Goal: Navigation & Orientation: Understand site structure

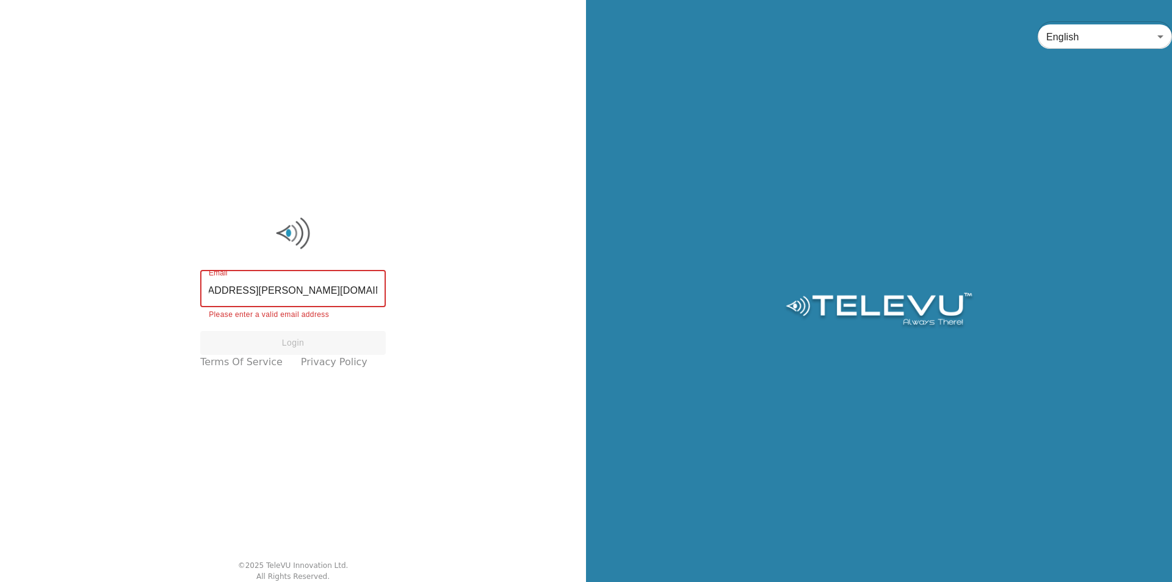
scroll to position [0, 49]
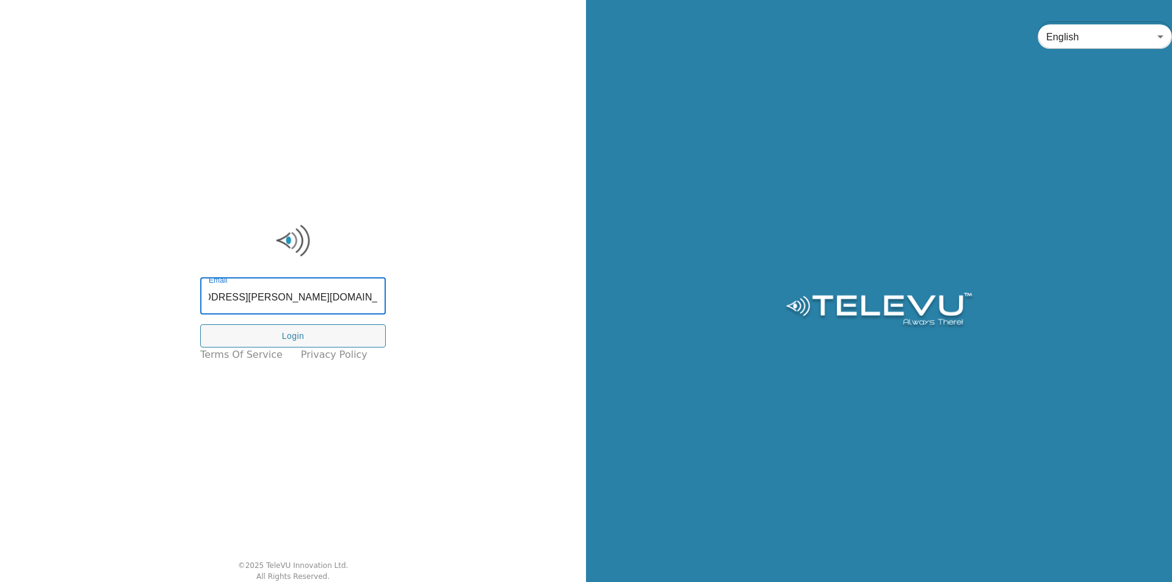
type input "[EMAIL_ADDRESS][PERSON_NAME][DOMAIN_NAME]"
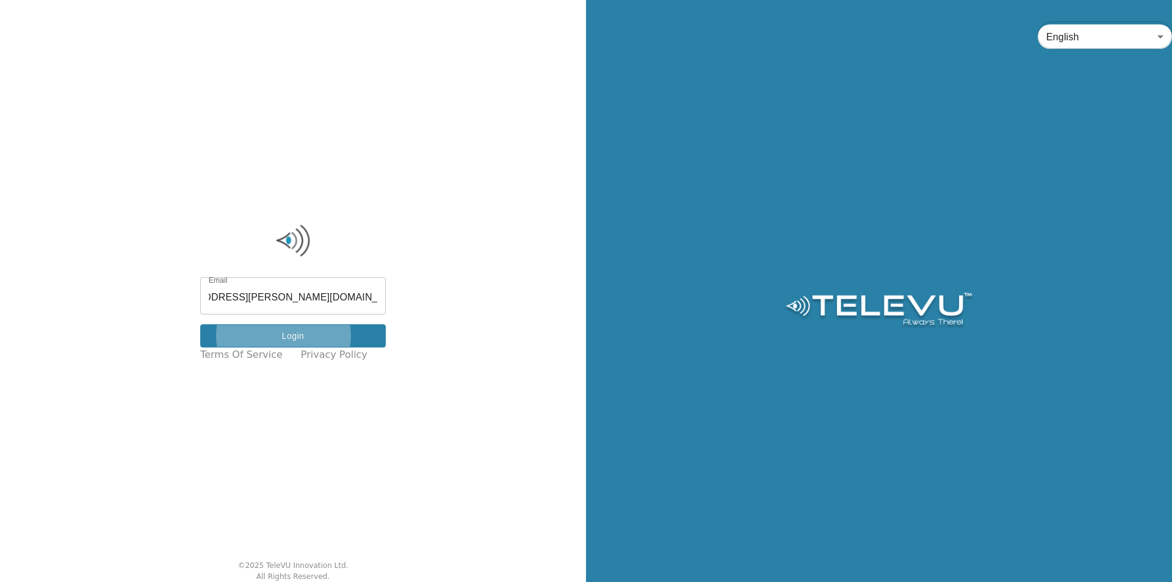
click at [335, 325] on button "Login" at bounding box center [293, 336] width 186 height 24
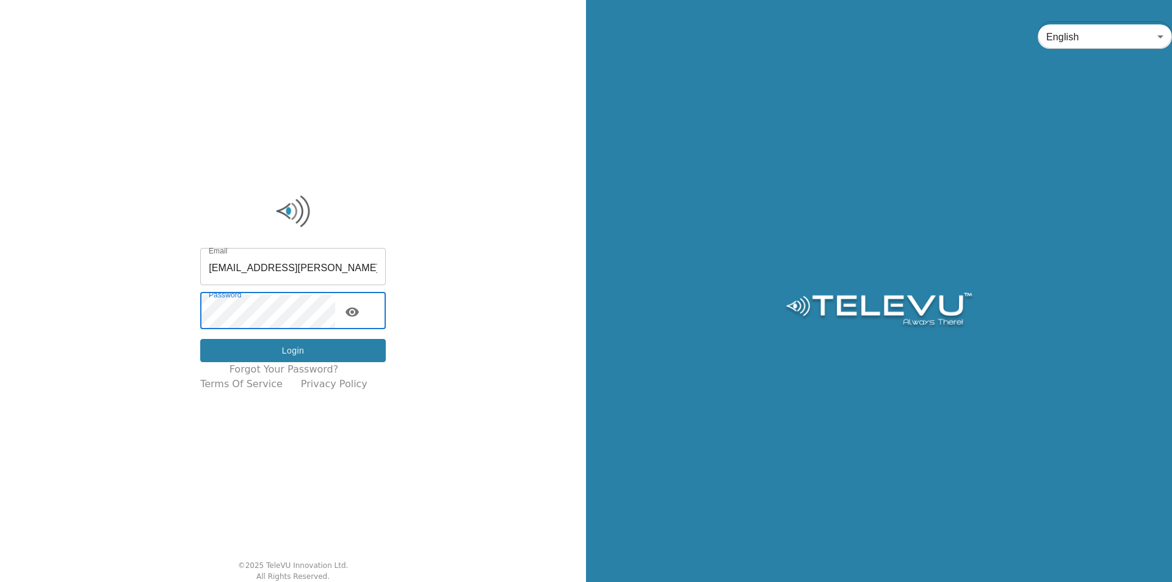
click at [330, 351] on button "Login" at bounding box center [293, 351] width 186 height 24
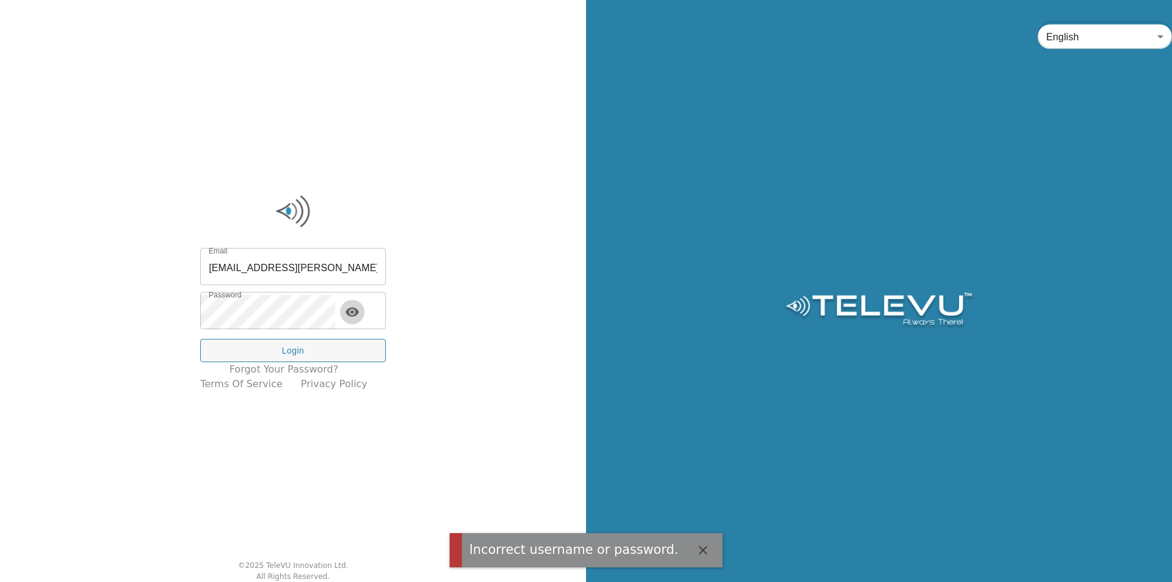
click at [360, 310] on icon "toggle password visibility" at bounding box center [352, 312] width 15 height 15
click at [311, 268] on input "[EMAIL_ADDRESS][PERSON_NAME][DOMAIN_NAME]" at bounding box center [293, 268] width 186 height 34
drag, startPoint x: 327, startPoint y: 266, endPoint x: 431, endPoint y: 264, distance: 103.8
click at [431, 264] on div "Email [EMAIL_ADDRESS][PERSON_NAME][DOMAIN_NAME] Email Password Password Login F…" at bounding box center [293, 291] width 586 height 582
click at [333, 271] on input "[EMAIL_ADDRESS][PERSON_NAME][DOMAIN_NAME]" at bounding box center [293, 268] width 186 height 34
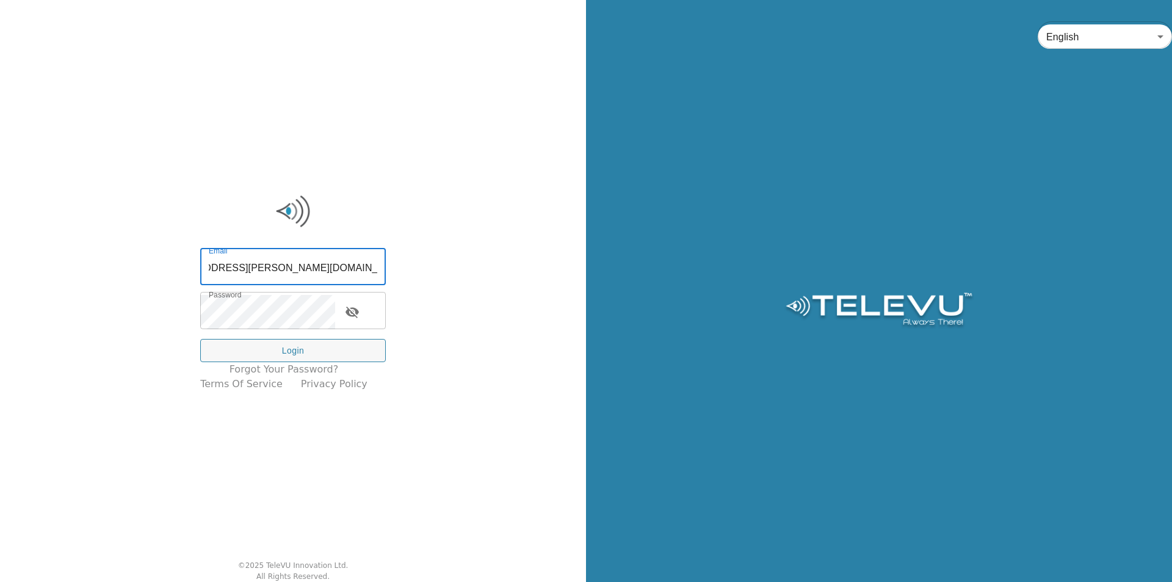
scroll to position [0, 0]
drag, startPoint x: 278, startPoint y: 266, endPoint x: 109, endPoint y: 266, distance: 169.7
click at [109, 266] on div "Email [EMAIL_ADDRESS][PERSON_NAME][DOMAIN_NAME] Email Password Password Login F…" at bounding box center [293, 291] width 586 height 582
click at [241, 269] on input "[EMAIL_ADDRESS][PERSON_NAME][DOMAIN_NAME]" at bounding box center [293, 268] width 186 height 34
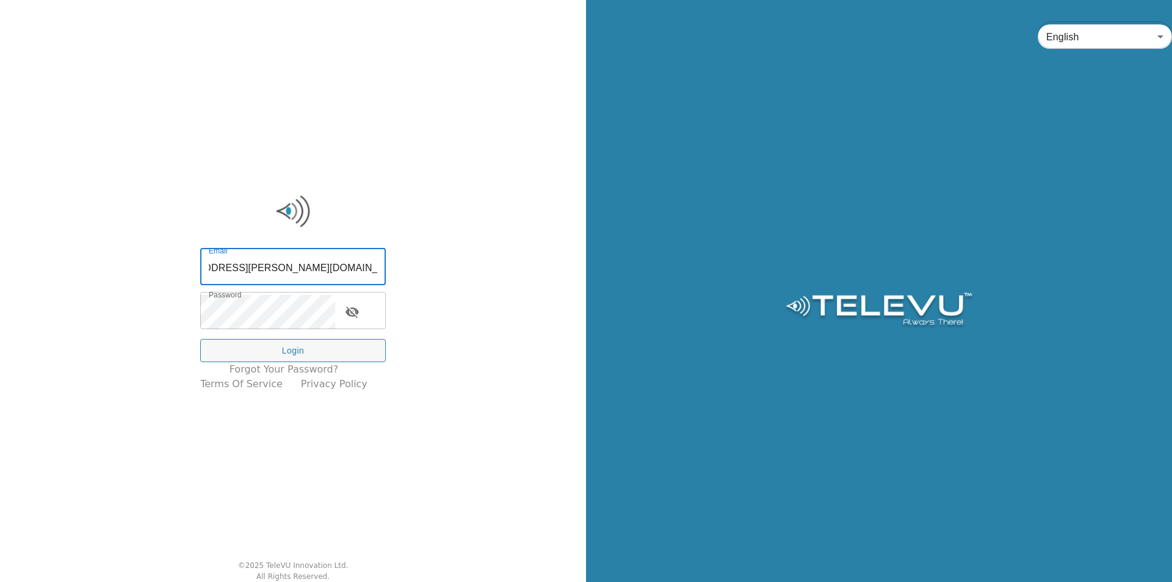
drag, startPoint x: 264, startPoint y: 267, endPoint x: 641, endPoint y: 267, distance: 377.3
click at [641, 267] on div "Email [EMAIL_ADDRESS][PERSON_NAME][DOMAIN_NAME] Email Password Password Login F…" at bounding box center [586, 291] width 1172 height 582
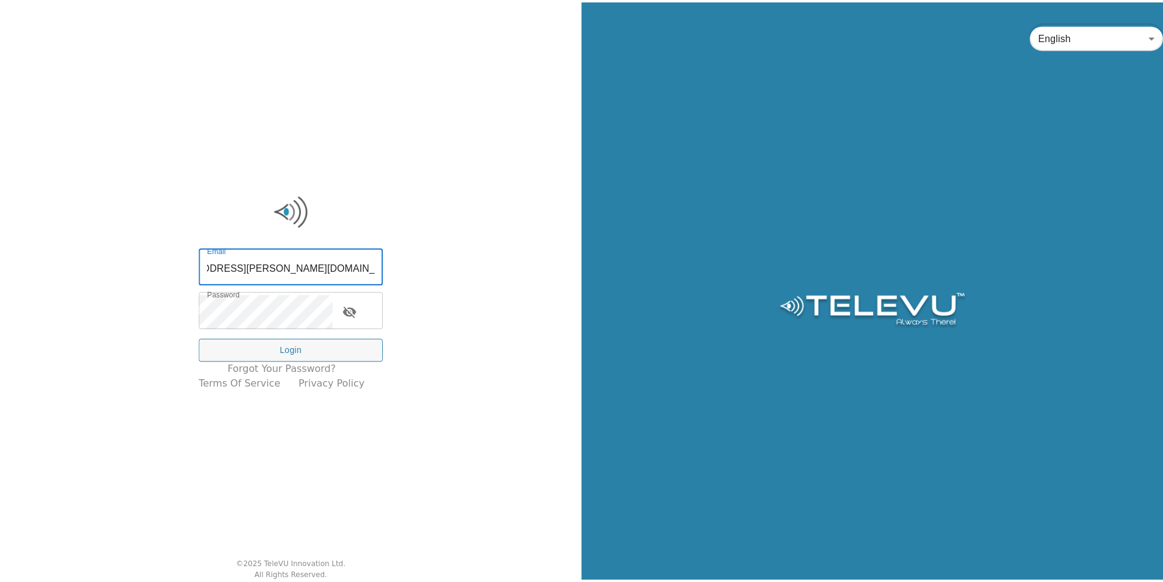
scroll to position [0, 0]
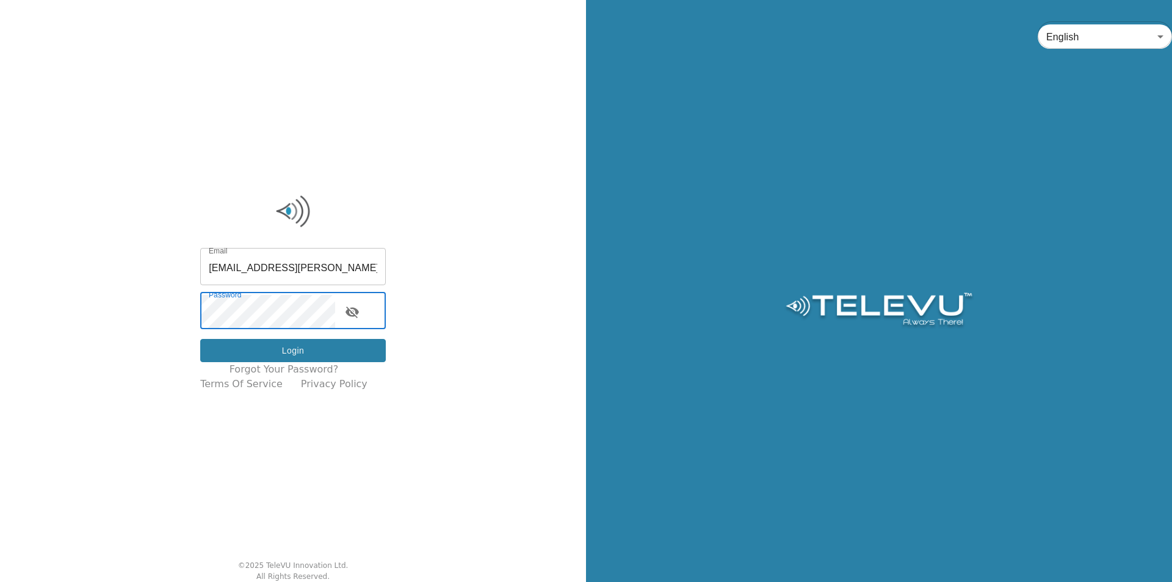
click at [313, 349] on button "Login" at bounding box center [293, 351] width 186 height 24
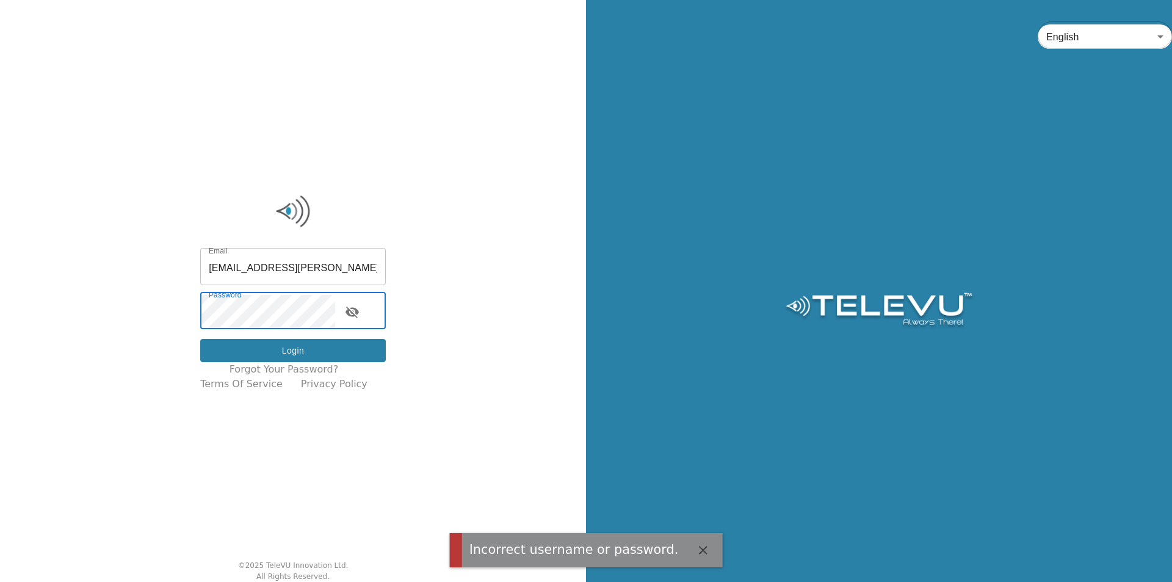
click at [318, 353] on button "Login" at bounding box center [293, 351] width 186 height 24
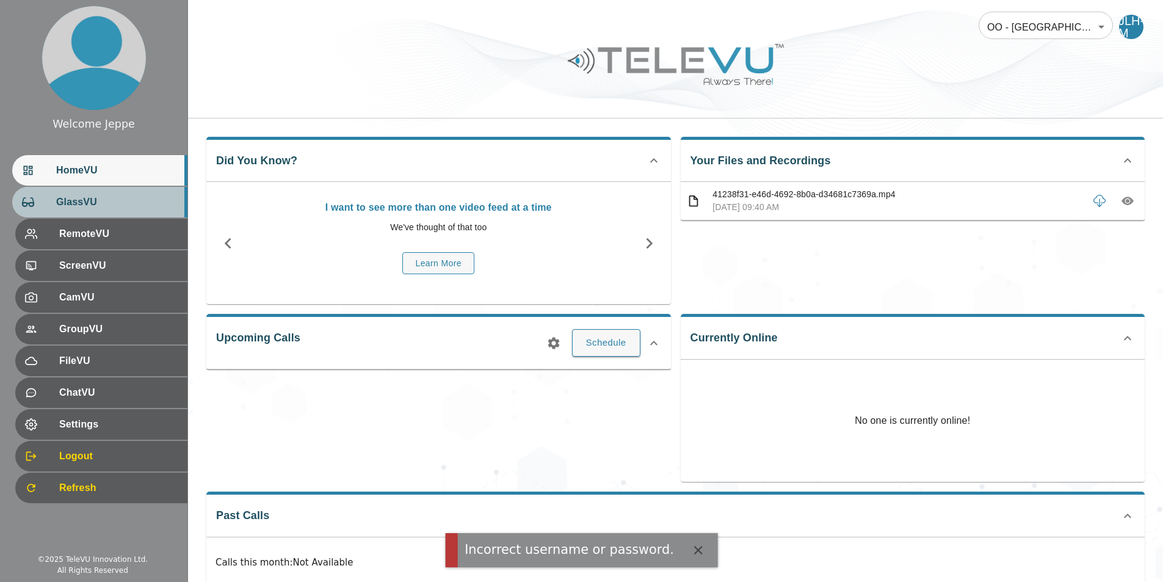
click at [93, 200] on span "GlassVU" at bounding box center [116, 202] width 121 height 15
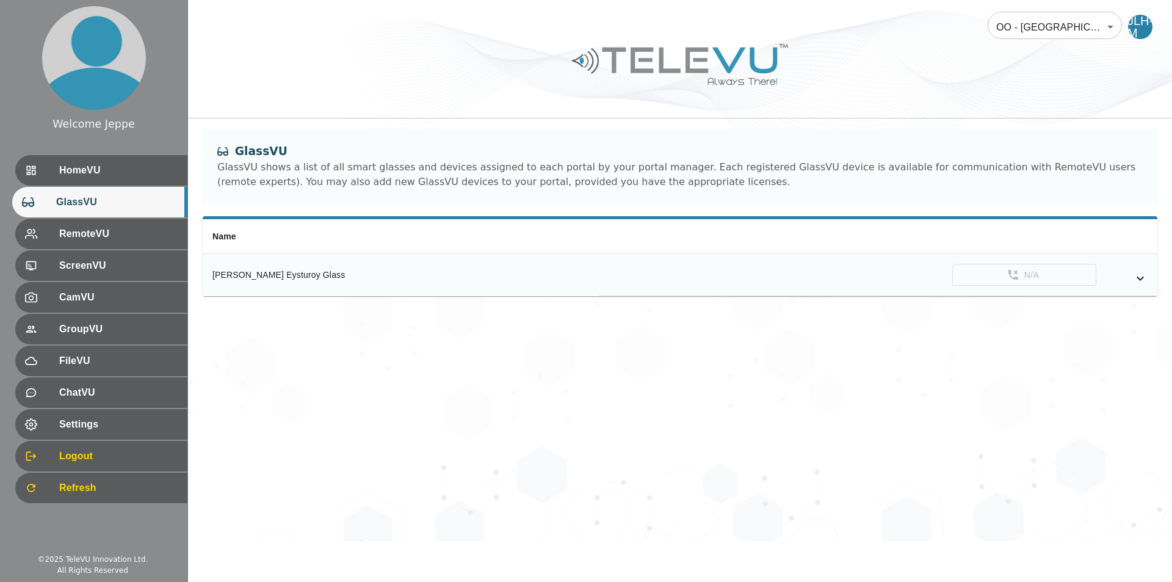
click at [1030, 278] on td "N/A" at bounding box center [878, 275] width 559 height 43
click at [117, 240] on span "RemoteVU" at bounding box center [116, 233] width 121 height 15
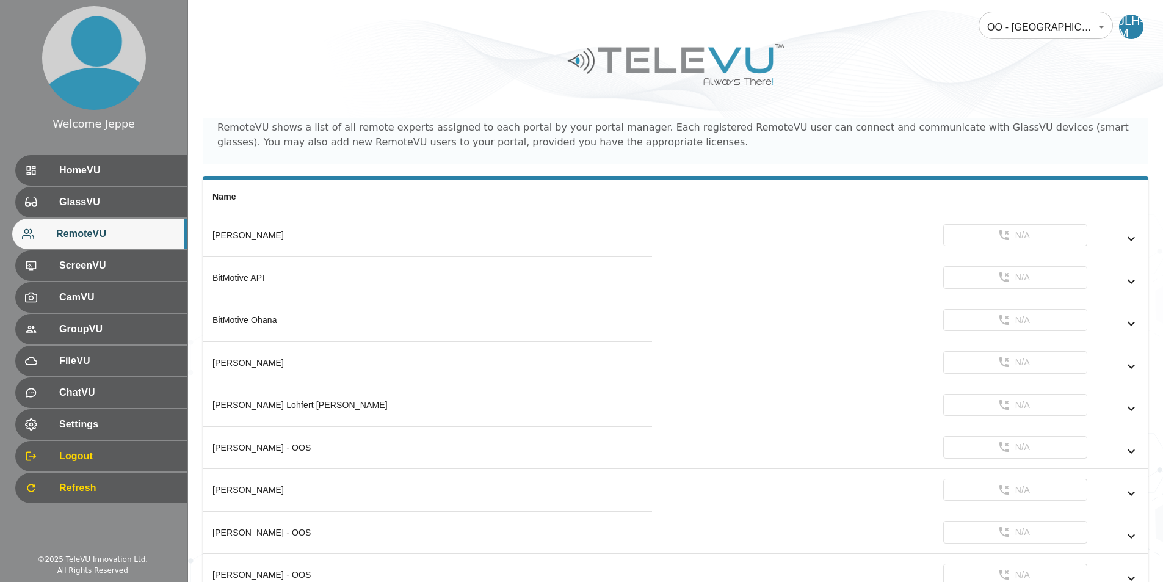
scroll to position [35, 0]
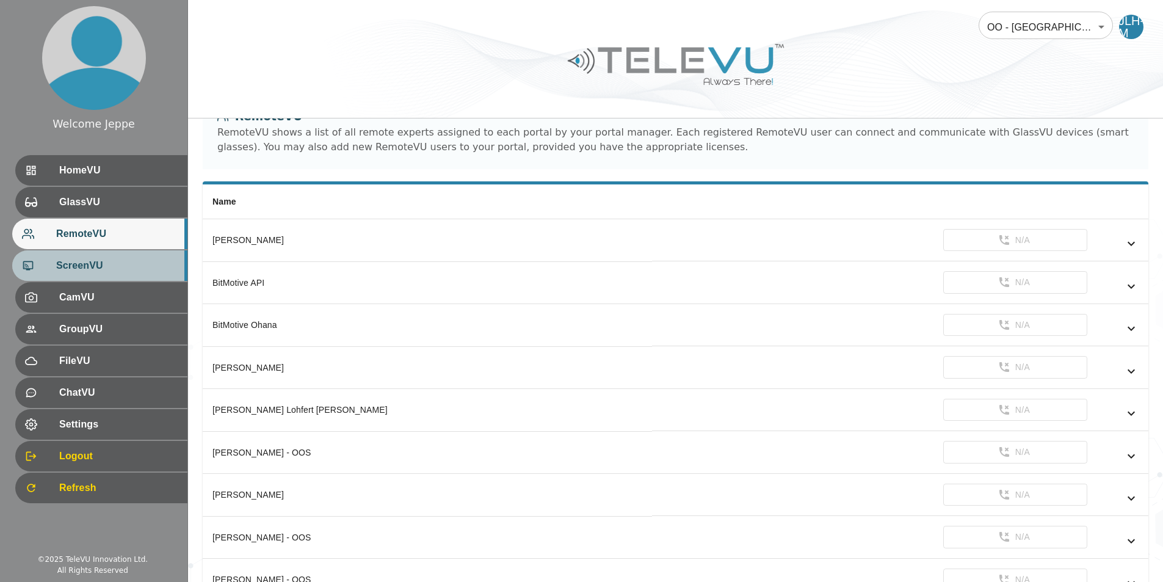
click at [118, 276] on div "ScreenVU" at bounding box center [99, 265] width 175 height 31
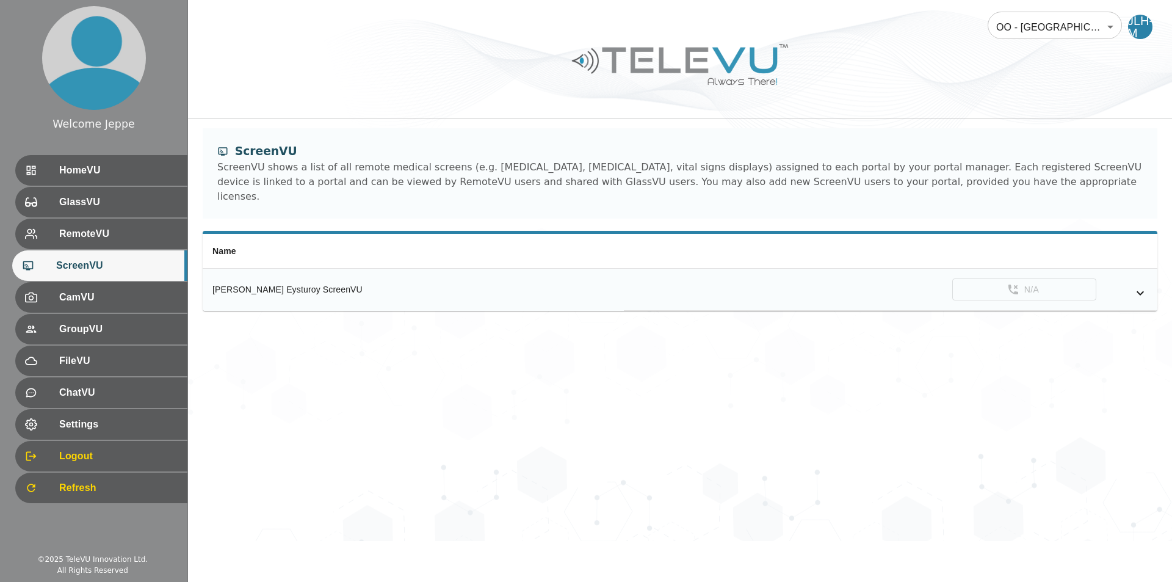
click at [291, 283] on div "[PERSON_NAME] Eysturoy ScreenVU" at bounding box center [413, 289] width 402 height 12
